Goal: Task Accomplishment & Management: Use online tool/utility

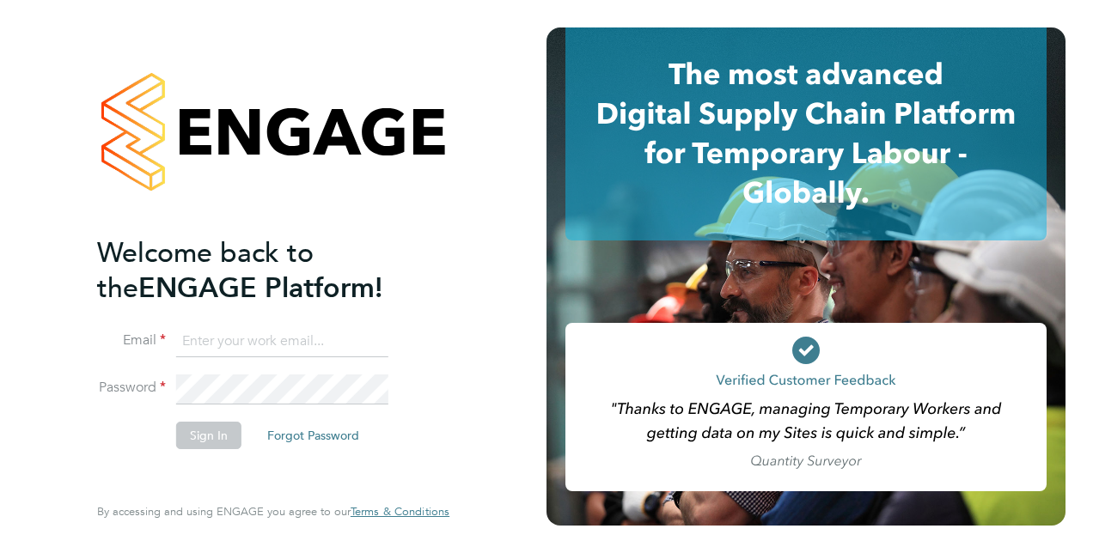
type input "[PERSON_NAME][EMAIL_ADDRESS][PERSON_NAME][DOMAIN_NAME]"
click at [204, 435] on button "Sign In" at bounding box center [208, 435] width 65 height 27
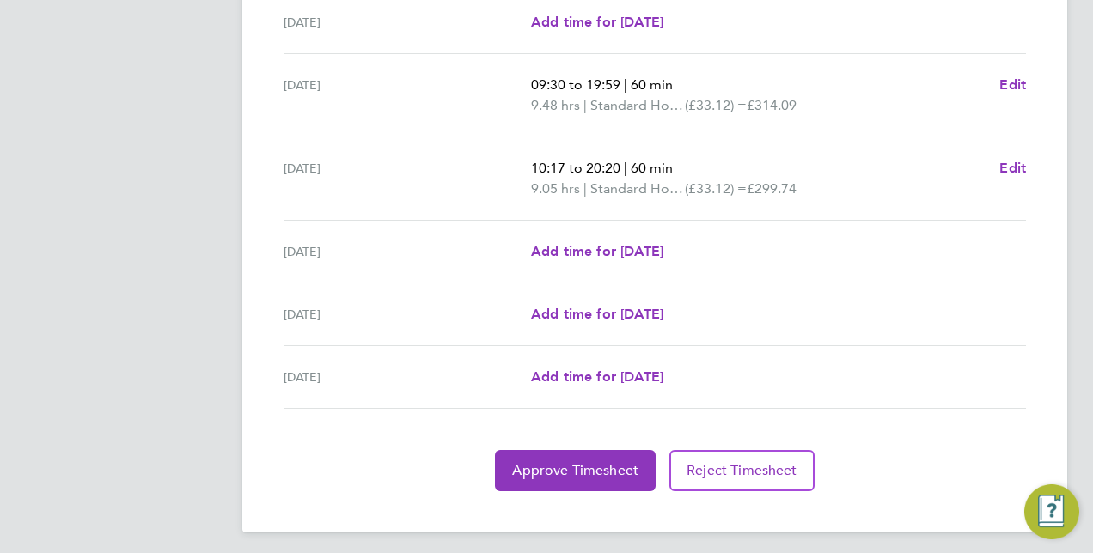
scroll to position [637, 0]
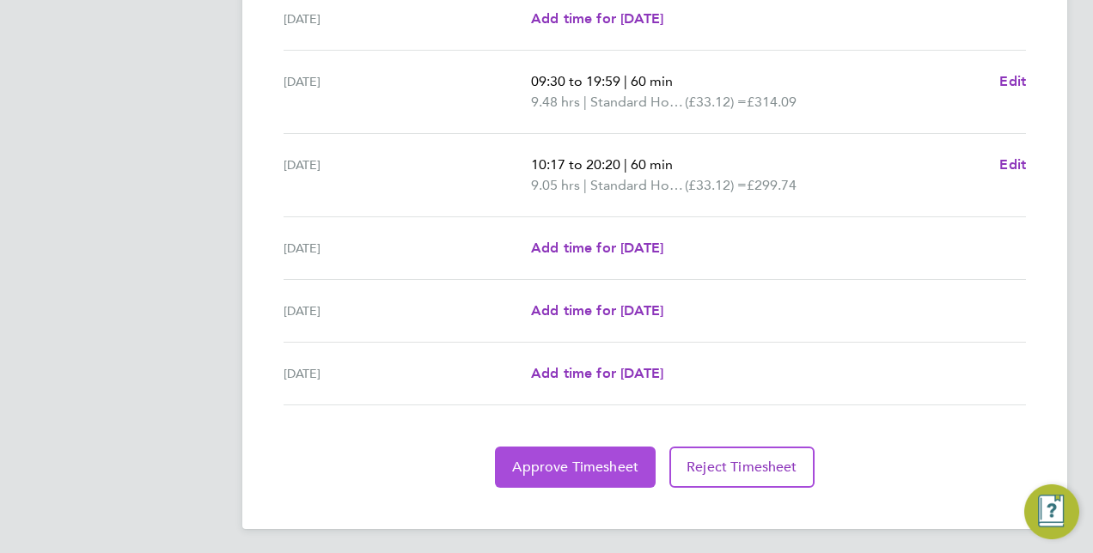
click at [588, 473] on button "Approve Timesheet" at bounding box center [575, 467] width 161 height 41
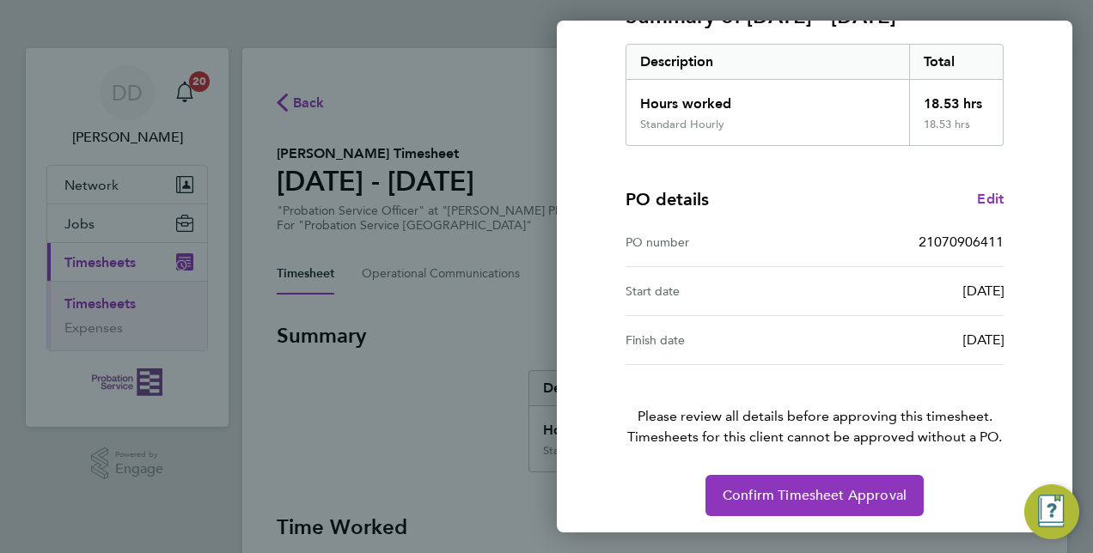
scroll to position [268, 0]
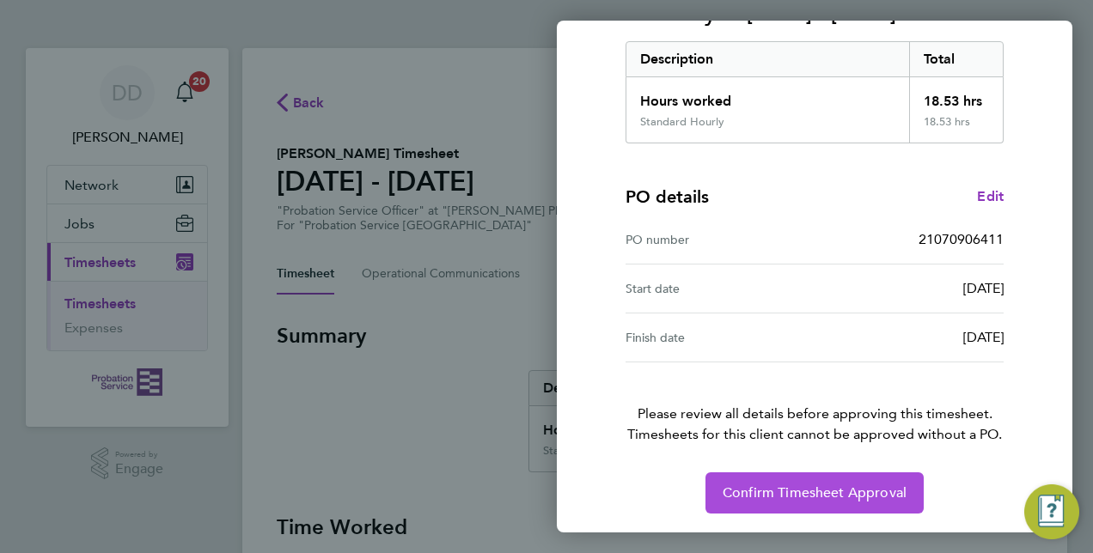
click at [802, 485] on span "Confirm Timesheet Approval" at bounding box center [815, 493] width 184 height 17
